Goal: Share content

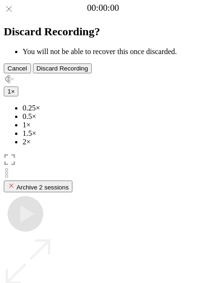
scroll to position [67, 0]
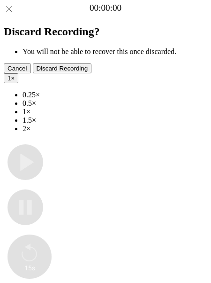
type input "**********"
